Goal: Information Seeking & Learning: Understand process/instructions

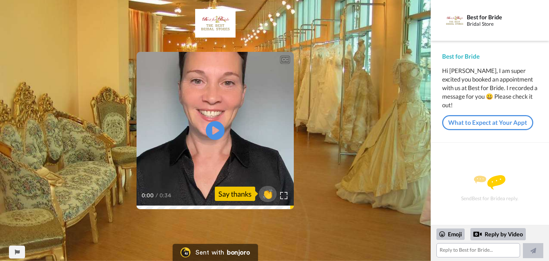
click at [215, 130] on icon "Play/Pause" at bounding box center [215, 131] width 19 height 34
drag, startPoint x: 549, startPoint y: 110, endPoint x: 549, endPoint y: 168, distance: 57.9
click at [549, 168] on div "Best for Bride Bridal Store Best for Bride Hi [PERSON_NAME], I am super excited…" at bounding box center [490, 112] width 118 height 225
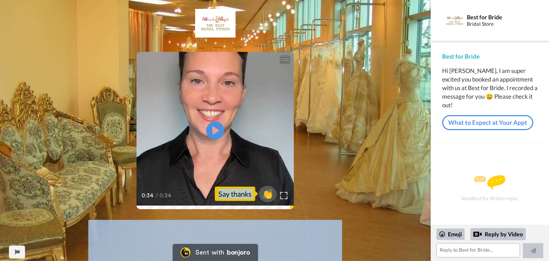
drag, startPoint x: 412, startPoint y: 109, endPoint x: 402, endPoint y: 147, distance: 39.6
click at [422, 160] on div "CC Play/Pause 0:34 / 0:34 👏 Say thanks" at bounding box center [215, 191] width 431 height 365
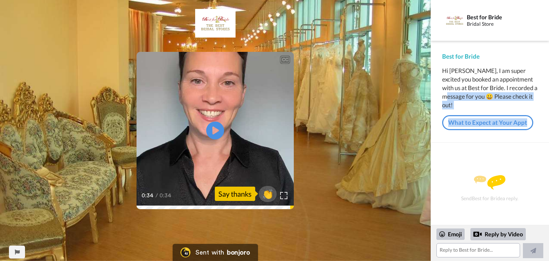
drag, startPoint x: 549, startPoint y: 87, endPoint x: 548, endPoint y: 128, distance: 41.9
click at [548, 128] on div "Best for Bride Hi [PERSON_NAME], I am super excited you booked an appointment w…" at bounding box center [490, 92] width 118 height 102
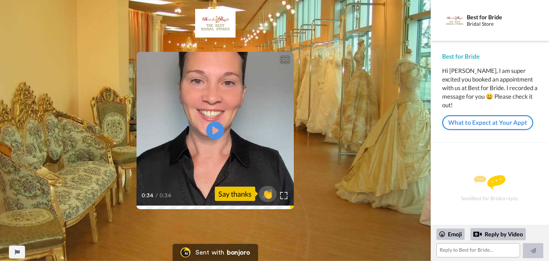
click at [389, 124] on div "CC Play/Pause 0:34 / 0:34 👏 Say thanks" at bounding box center [215, 191] width 431 height 365
drag, startPoint x: 0, startPoint y: 118, endPoint x: 7, endPoint y: 172, distance: 55.2
click at [7, 172] on div "CC Play/Pause 0:34 / 0:34 👏 Say thanks" at bounding box center [215, 191] width 431 height 365
click at [432, 6] on div "Best for Bride Bridal Store" at bounding box center [490, 20] width 118 height 41
